Goal: Information Seeking & Learning: Learn about a topic

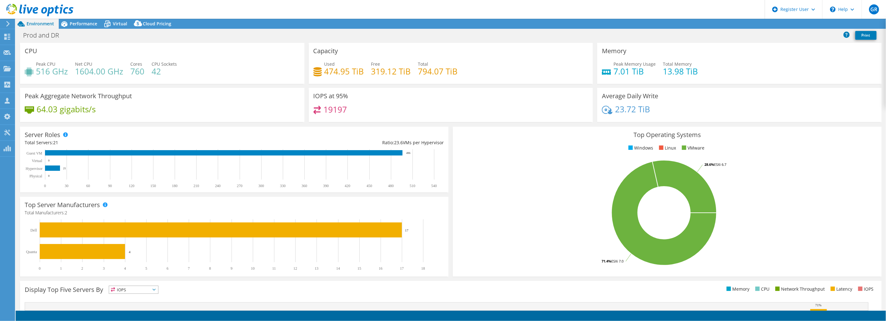
select select "USD"
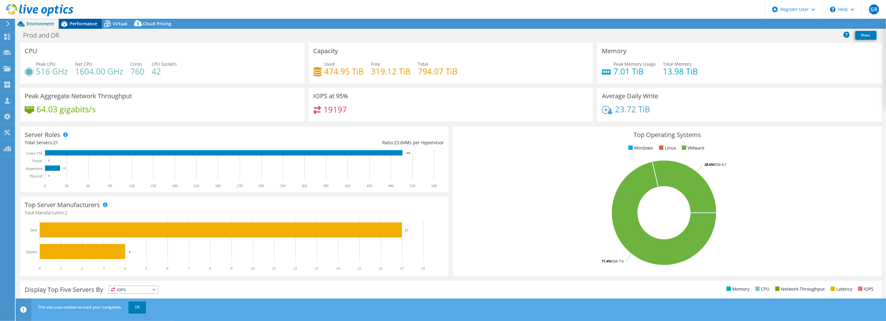
click at [81, 25] on span "Performance" at bounding box center [84, 24] width 28 height 6
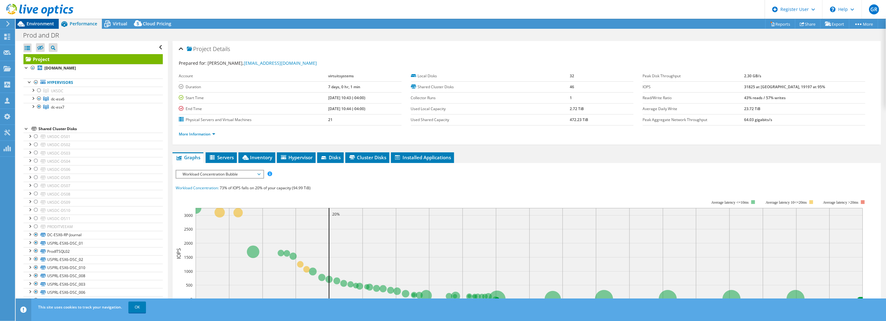
click at [41, 22] on span "Environment" at bounding box center [41, 24] width 28 height 6
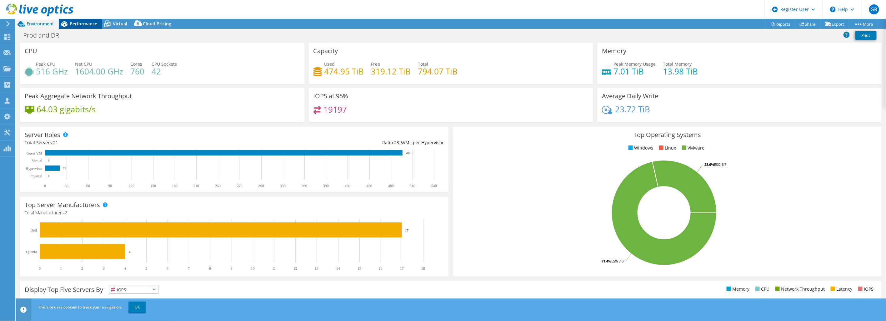
click at [83, 26] on span "Performance" at bounding box center [84, 24] width 28 height 6
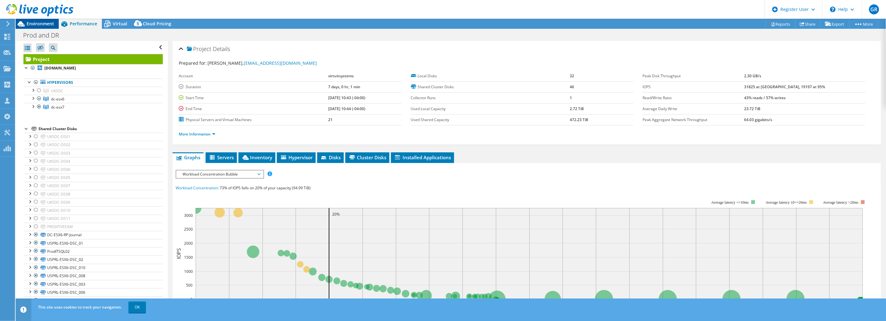
click at [50, 25] on span "Environment" at bounding box center [41, 24] width 28 height 6
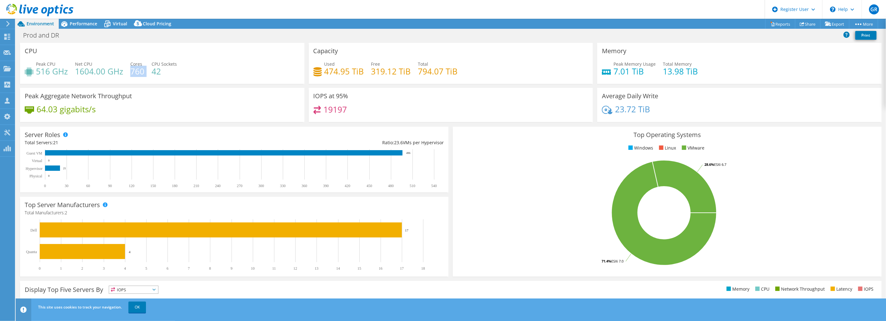
drag, startPoint x: 130, startPoint y: 72, endPoint x: 145, endPoint y: 70, distance: 14.8
click at [145, 70] on div "Peak CPU 516 GHz Net CPU 1604.00 GHz Cores 760 CPU Sockets 42" at bounding box center [162, 71] width 275 height 20
click at [799, 189] on rect at bounding box center [665, 212] width 414 height 109
drag, startPoint x: 612, startPoint y: 73, endPoint x: 646, endPoint y: 73, distance: 33.8
click at [646, 73] on h4 "7.01 TiB" at bounding box center [635, 71] width 42 height 7
